Goal: Information Seeking & Learning: Learn about a topic

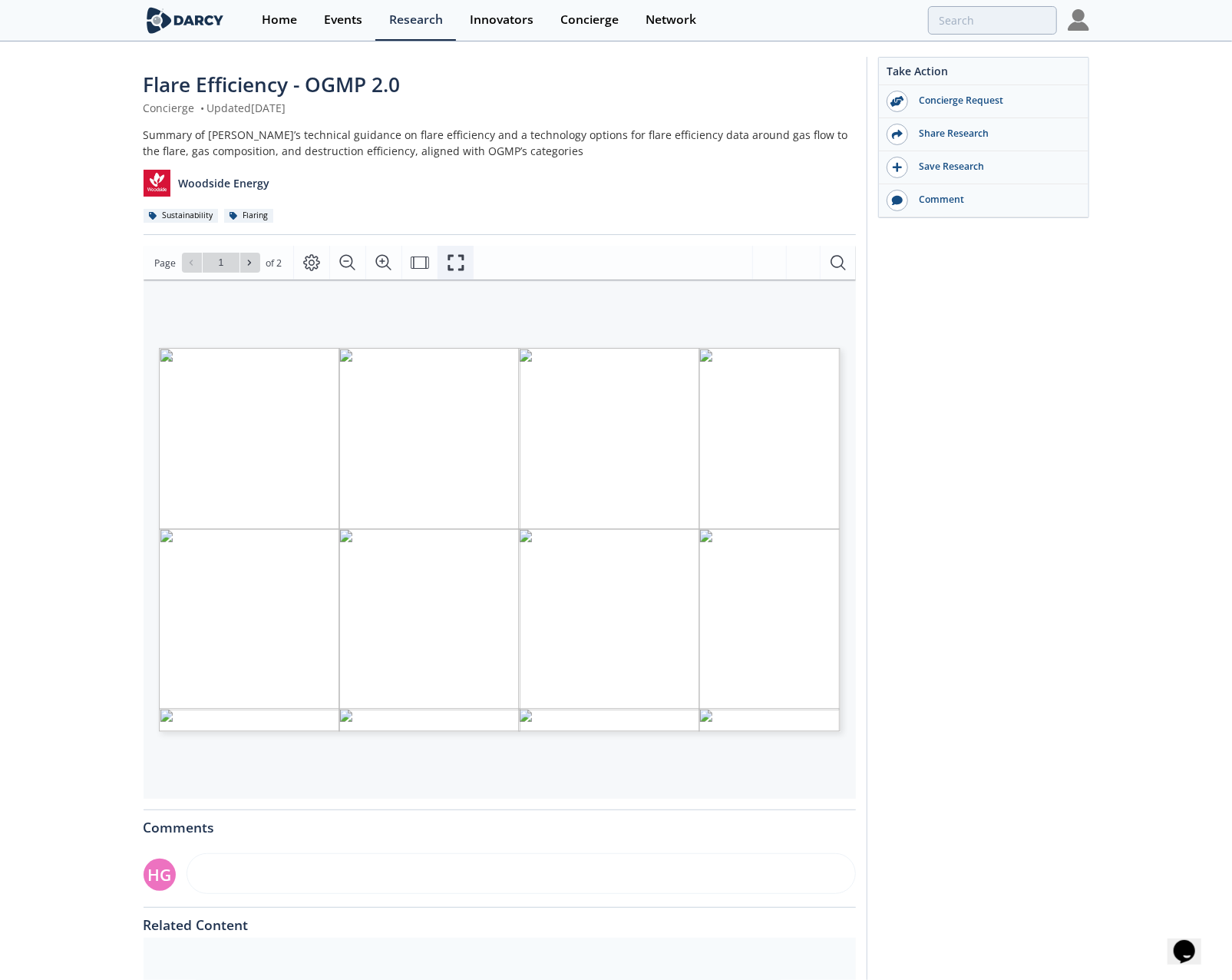
drag, startPoint x: 450, startPoint y: 261, endPoint x: 453, endPoint y: 347, distance: 86.1
click at [450, 261] on icon "Fullscreen" at bounding box center [456, 262] width 19 height 19
click at [304, 263] on icon "Page Layout" at bounding box center [312, 263] width 17 height 17
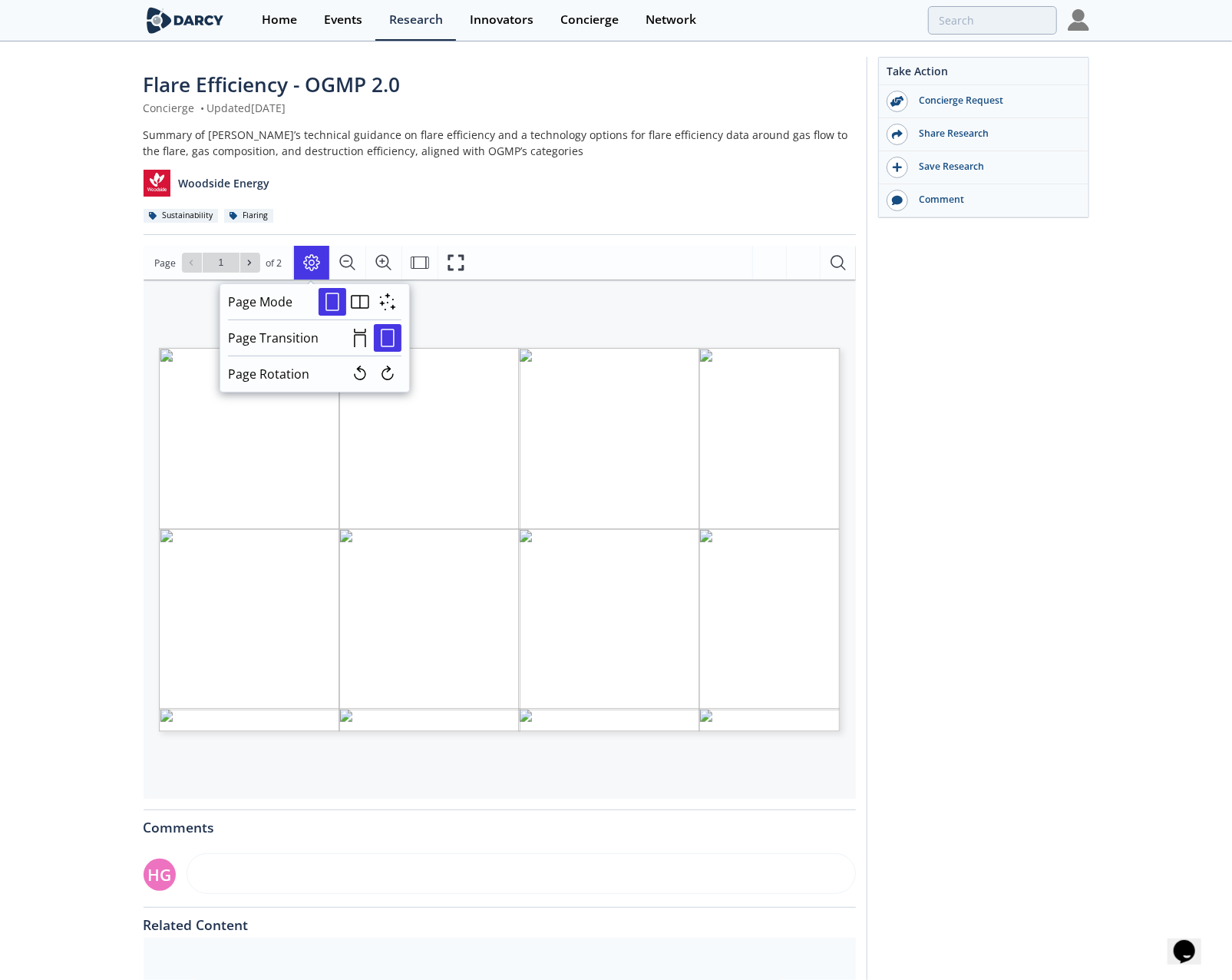
click at [676, 251] on div "Page Go to Page 1 of 2 1 / 2" at bounding box center [500, 262] width 713 height 34
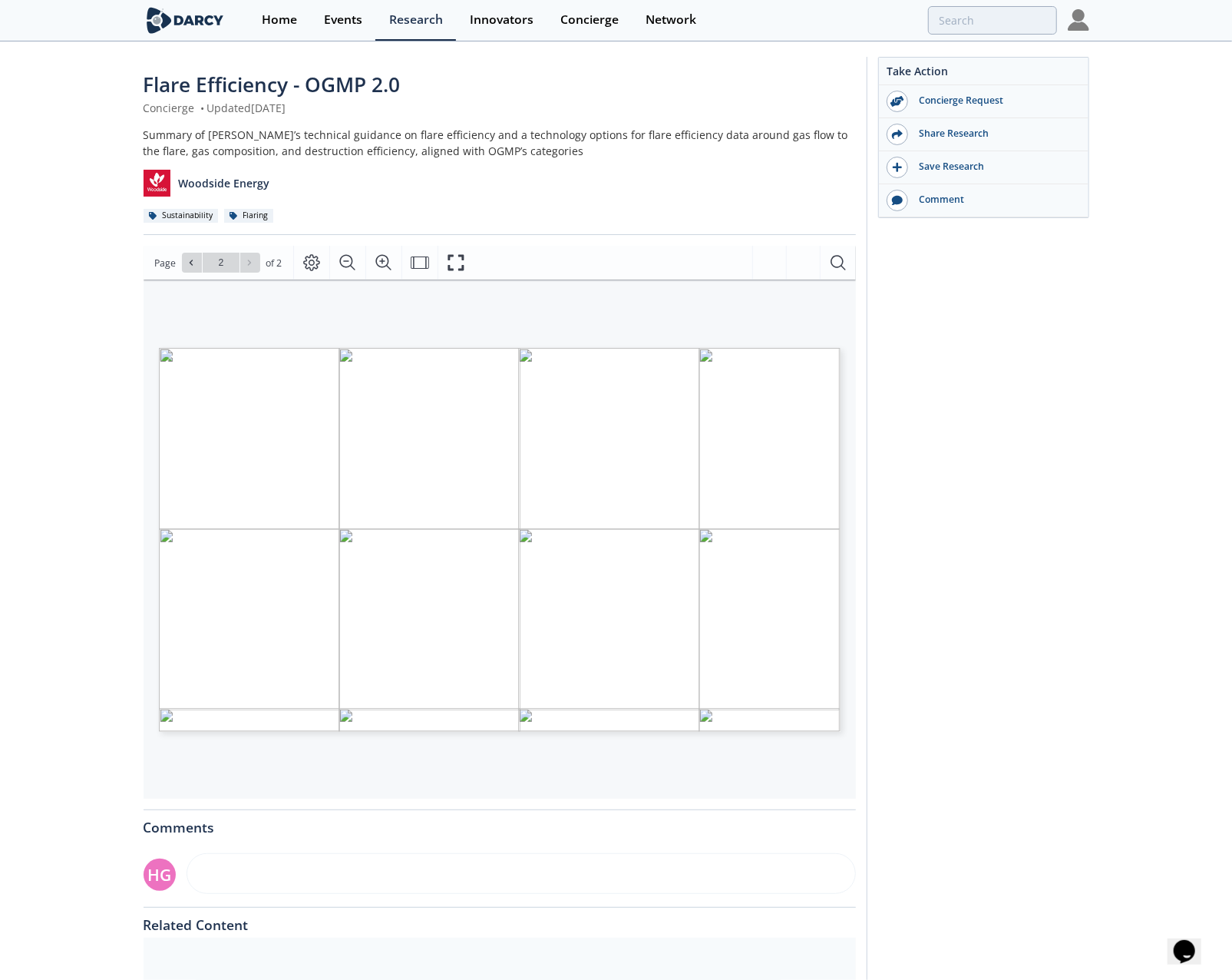
type input "1"
click at [456, 265] on icon "Fullscreen" at bounding box center [456, 262] width 19 height 19
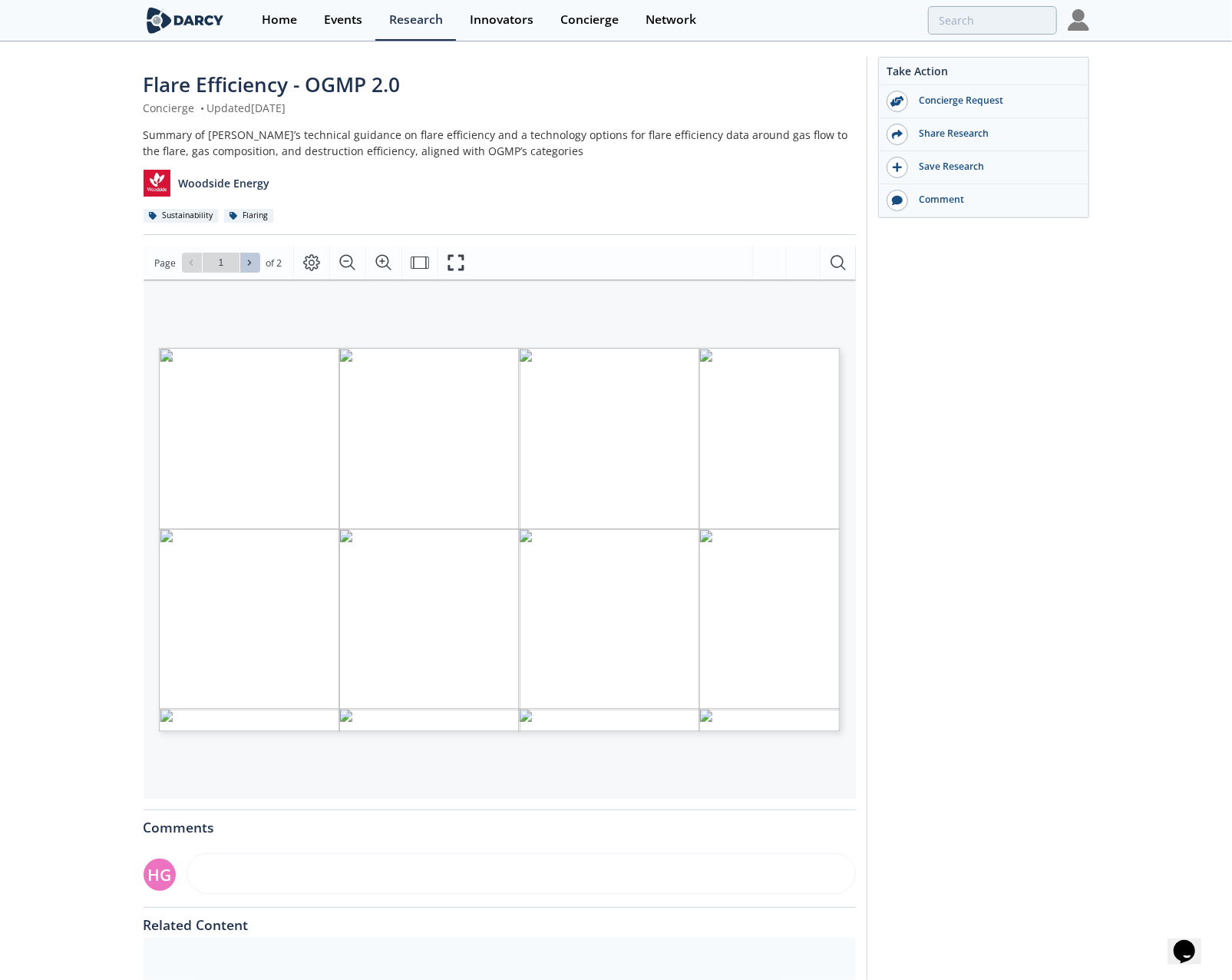
drag, startPoint x: 250, startPoint y: 264, endPoint x: 319, endPoint y: 295, distance: 75.6
click at [250, 264] on icon at bounding box center [249, 262] width 9 height 9
type input "2"
click at [457, 268] on icon "Fullscreen" at bounding box center [456, 262] width 16 height 16
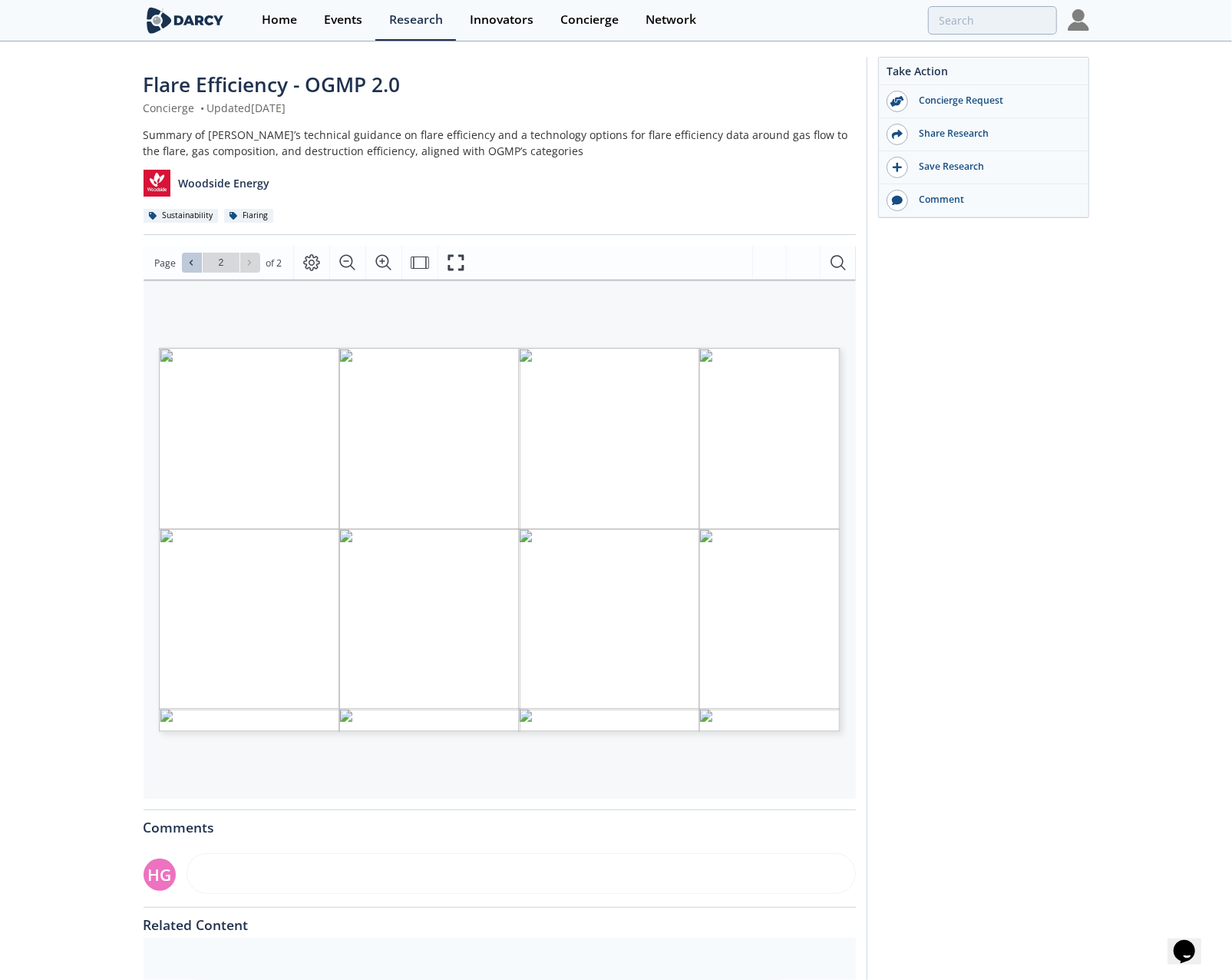
click at [192, 266] on icon at bounding box center [191, 262] width 9 height 9
type input "1"
click at [451, 263] on icon "Fullscreen" at bounding box center [456, 262] width 19 height 19
